Goal: Find specific page/section: Find specific page/section

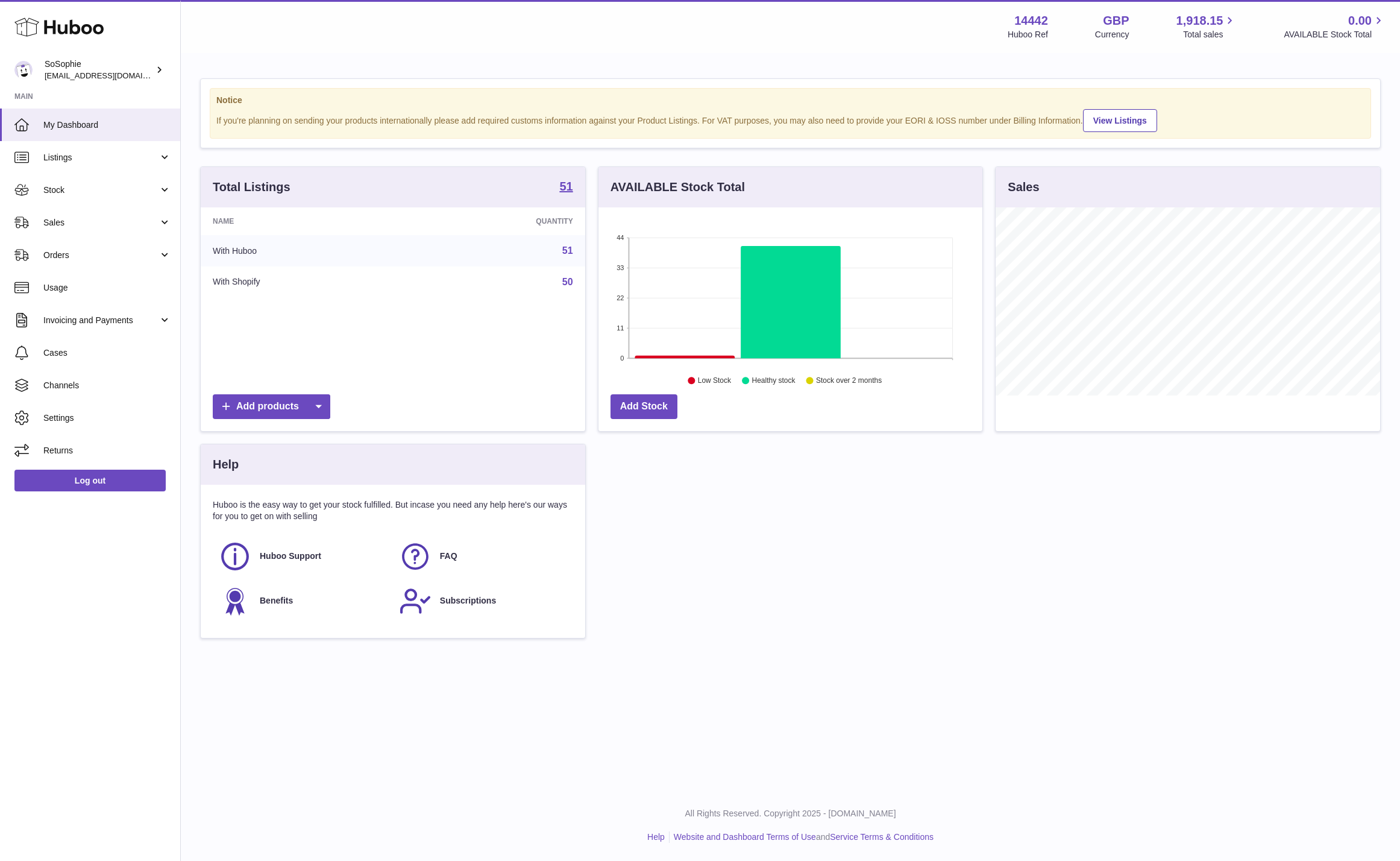
scroll to position [188, 385]
click at [97, 269] on link "Orders" at bounding box center [90, 255] width 180 height 32
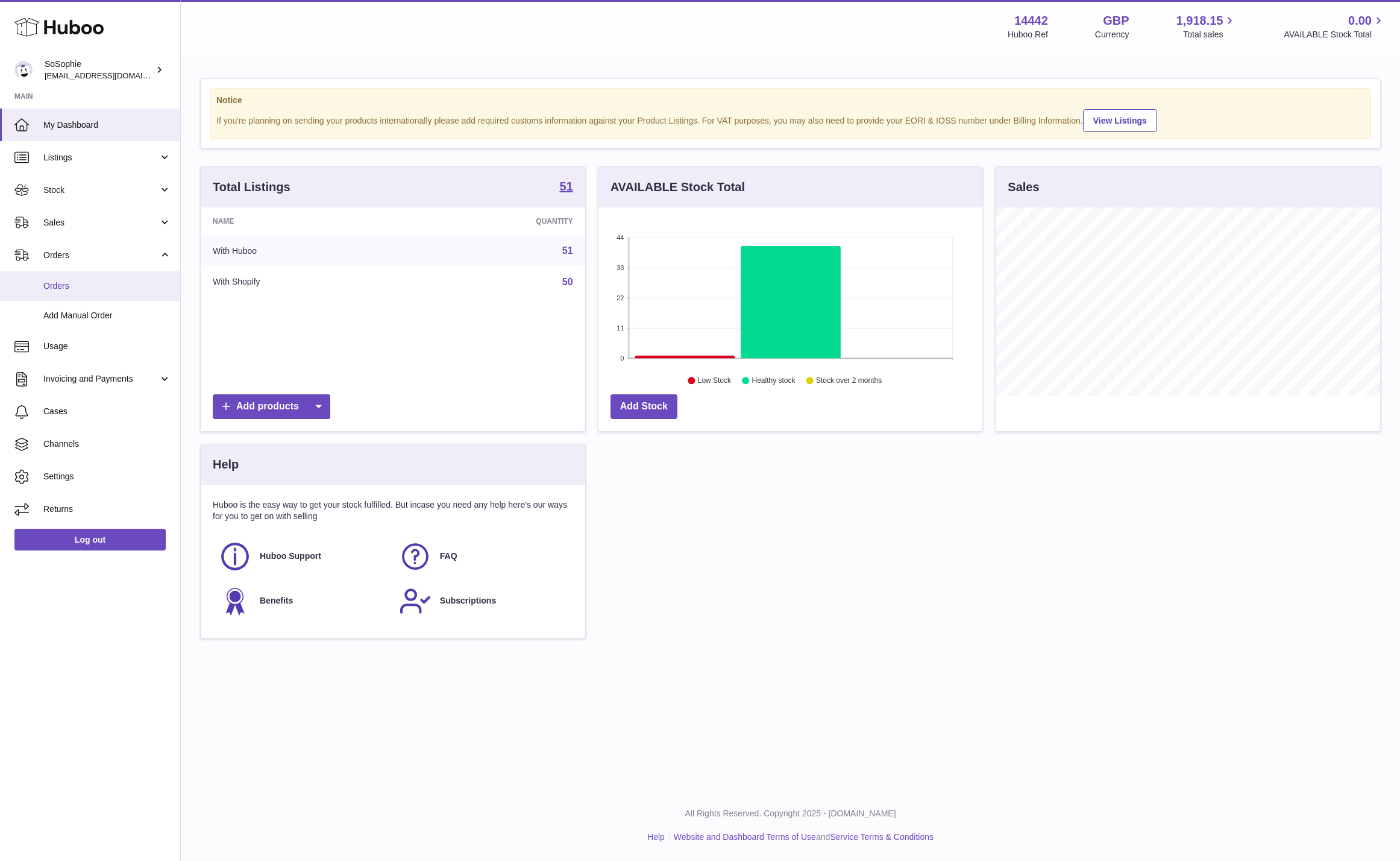
click at [100, 283] on span "Orders" at bounding box center [107, 286] width 128 height 12
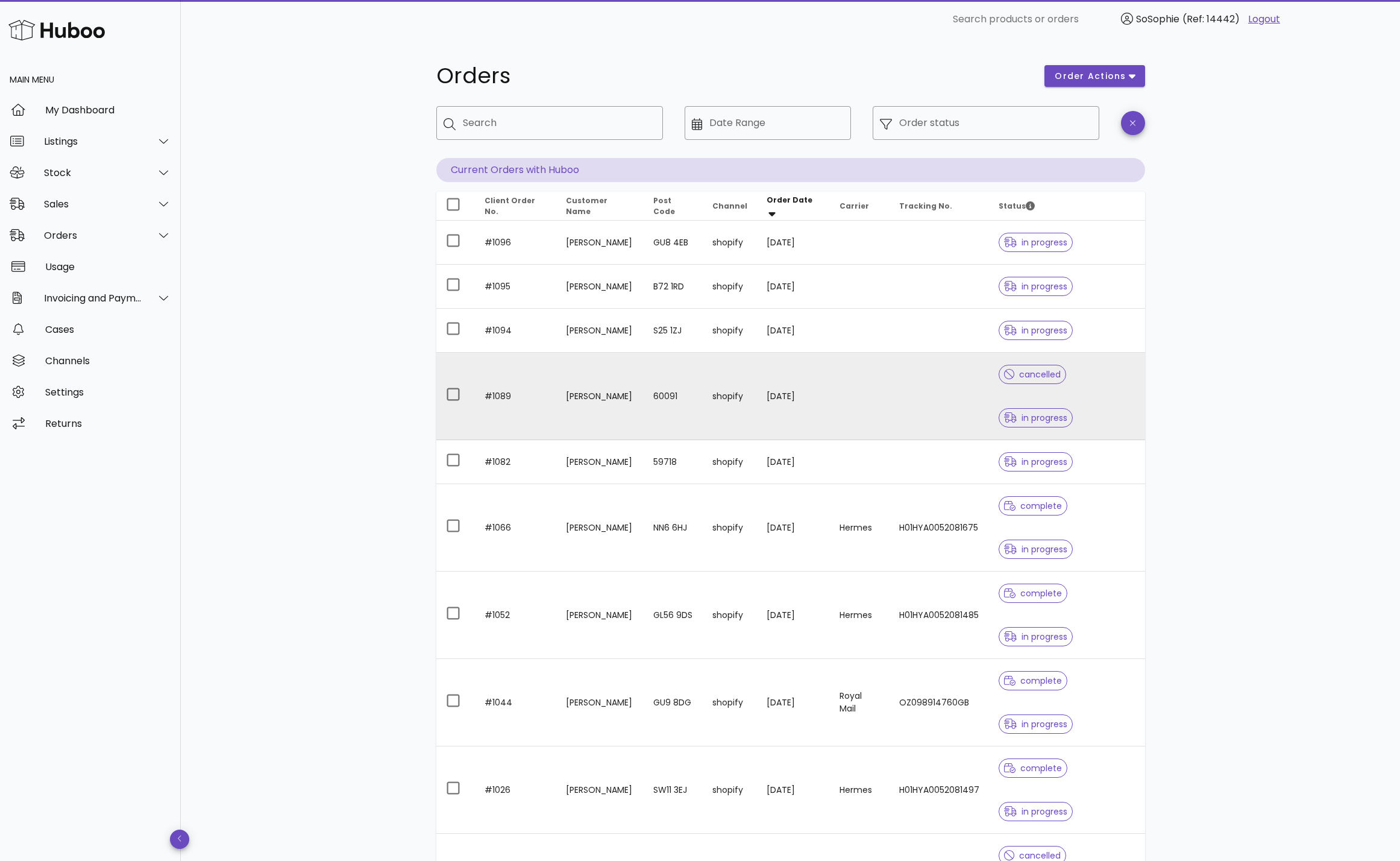
scroll to position [1, 0]
